Goal: Task Accomplishment & Management: Manage account settings

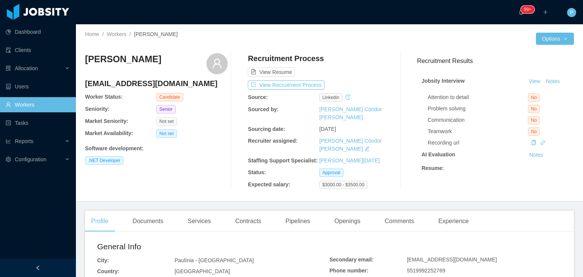
click at [364, 49] on div "[PERSON_NAME] [PERSON_NAME][EMAIL_ADDRESS][DOMAIN_NAME] Worker Status: Candidat…" at bounding box center [329, 121] width 489 height 148
click at [343, 223] on div "Openings" at bounding box center [347, 221] width 38 height 21
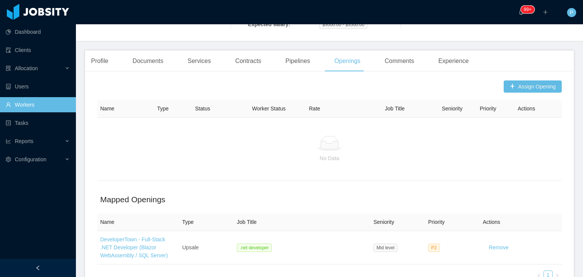
scroll to position [162, 0]
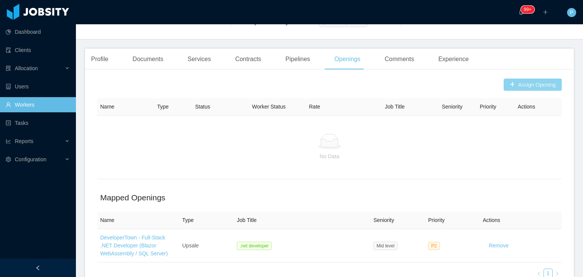
click at [515, 84] on button "Assign Opening" at bounding box center [533, 85] width 58 height 12
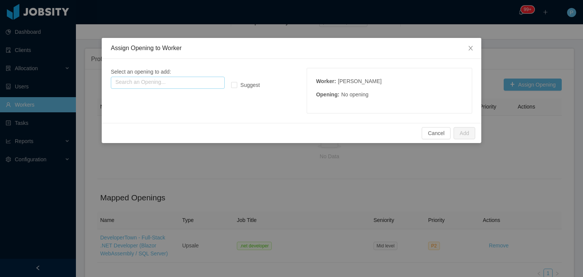
click at [183, 81] on input "text" at bounding box center [168, 83] width 114 height 12
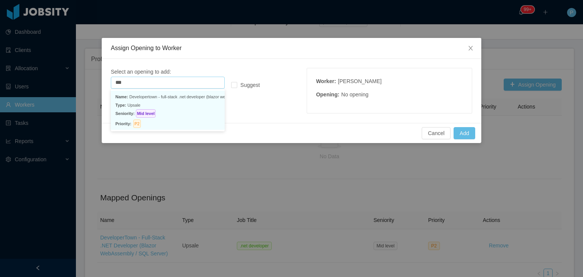
click at [193, 114] on p "Seniority: Mid level" at bounding box center [167, 113] width 105 height 8
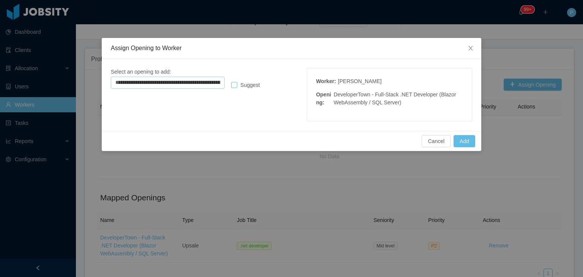
type input "**********"
click at [469, 139] on button "Add" at bounding box center [465, 141] width 22 height 12
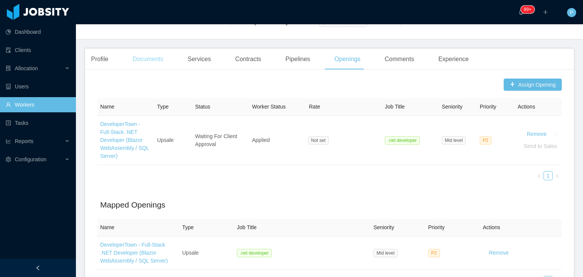
click at [153, 52] on div "Documents" at bounding box center [147, 59] width 43 height 21
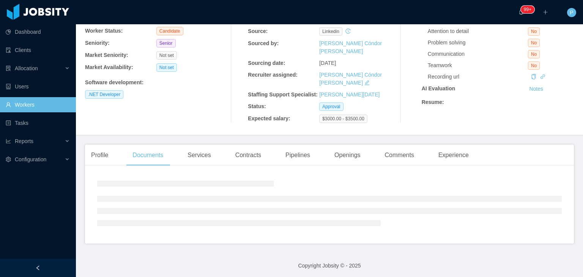
scroll to position [89, 0]
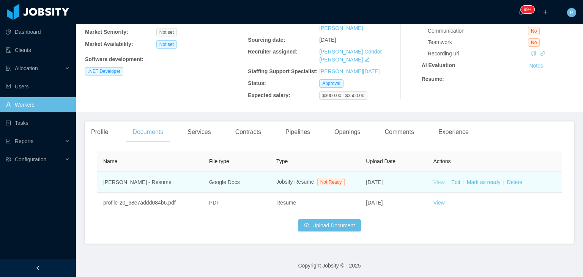
click at [434, 183] on link "View" at bounding box center [438, 182] width 11 height 6
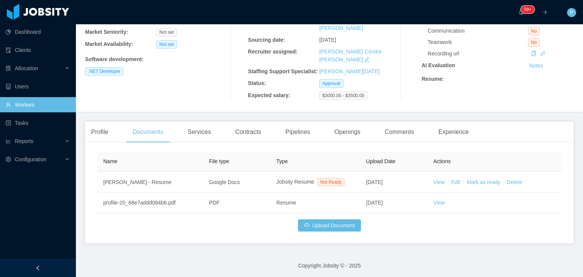
click at [391, 48] on div at bounding box center [401, 32] width 20 height 136
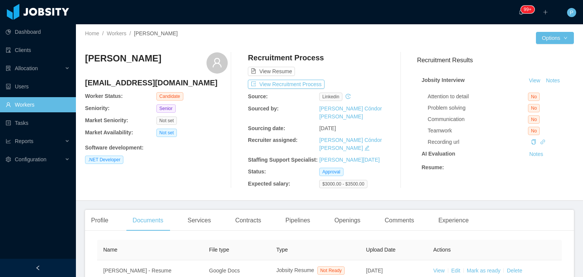
scroll to position [0, 0]
drag, startPoint x: 170, startPoint y: 87, endPoint x: 86, endPoint y: 85, distance: 84.3
click at [86, 85] on h4 "[EMAIL_ADDRESS][DOMAIN_NAME]" at bounding box center [156, 83] width 143 height 11
copy h4 "[EMAIL_ADDRESS][DOMAIN_NAME]"
click at [234, 182] on div at bounding box center [238, 121] width 20 height 136
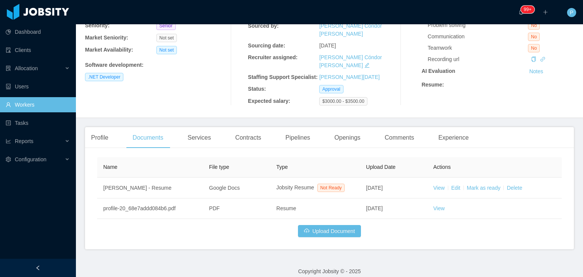
scroll to position [89, 0]
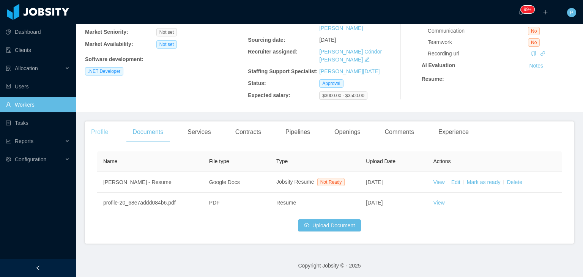
click at [95, 133] on div "Profile" at bounding box center [99, 131] width 29 height 21
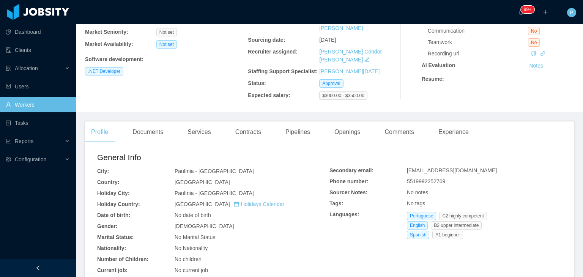
click at [144, 104] on div "Home / Workers / [PERSON_NAME] / Options [PERSON_NAME] [PERSON_NAME][EMAIL_ADDR…" at bounding box center [329, 23] width 507 height 177
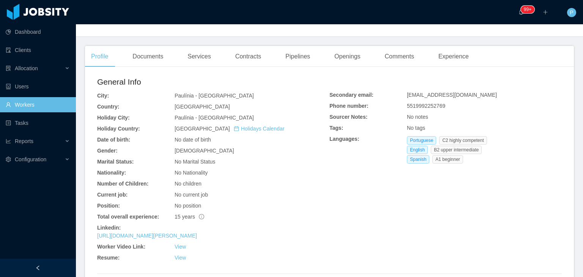
scroll to position [256, 0]
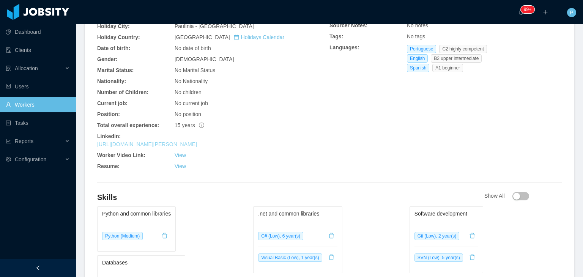
click at [196, 143] on link "[URL][DOMAIN_NAME][PERSON_NAME]" at bounding box center [147, 144] width 100 height 6
